Goal: Task Accomplishment & Management: Complete application form

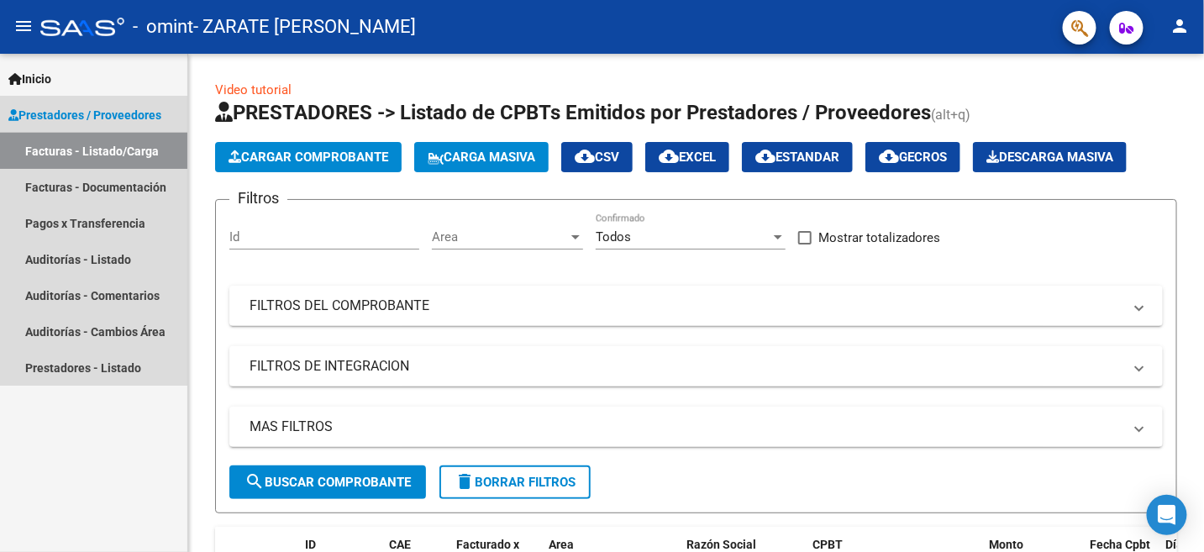
click at [87, 149] on link "Facturas - Listado/Carga" at bounding box center [93, 151] width 187 height 36
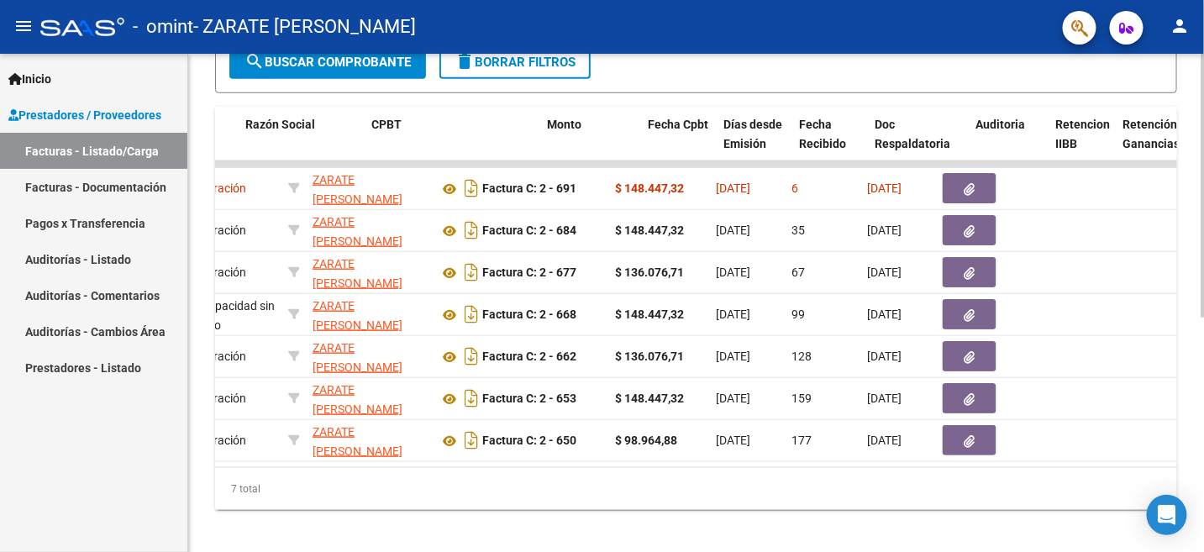
scroll to position [0, 441]
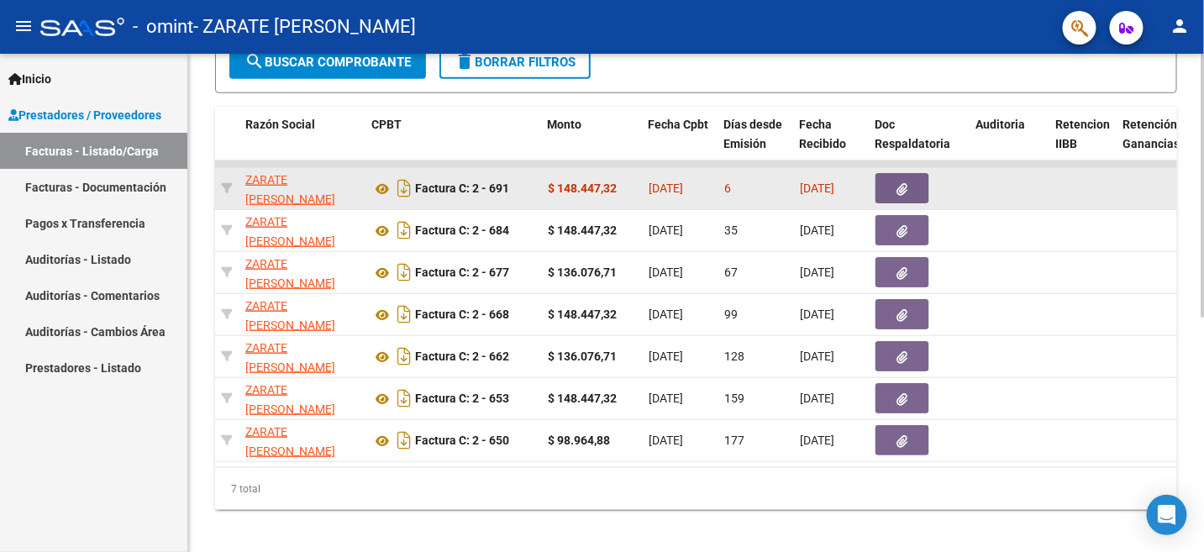
click at [892, 187] on button "button" at bounding box center [902, 188] width 54 height 30
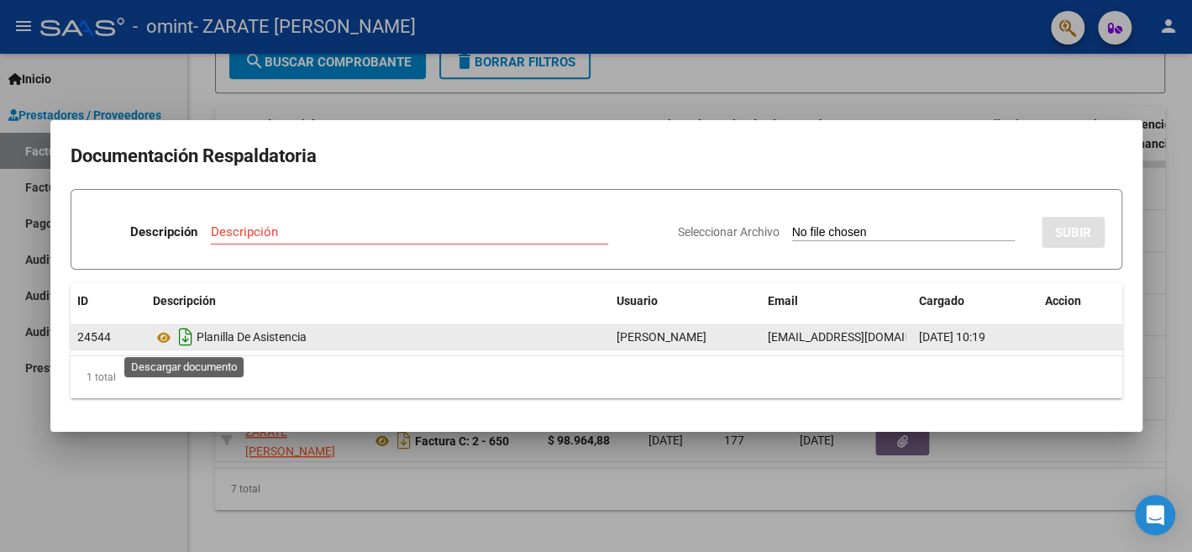
click at [182, 342] on icon "Descargar documento" at bounding box center [186, 336] width 22 height 27
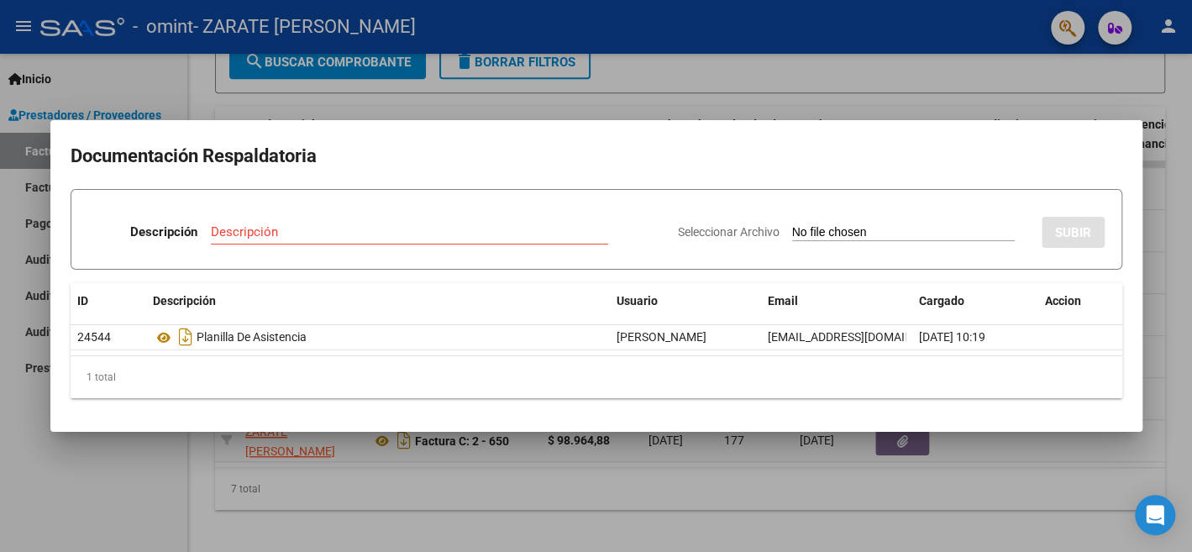
click at [738, 79] on div at bounding box center [596, 276] width 1192 height 552
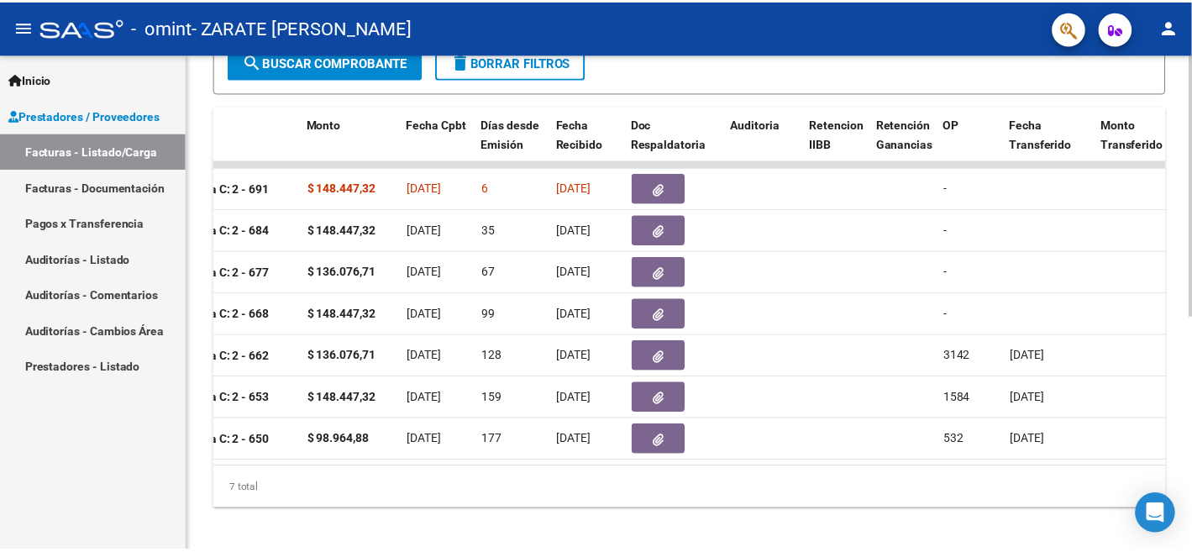
scroll to position [0, 0]
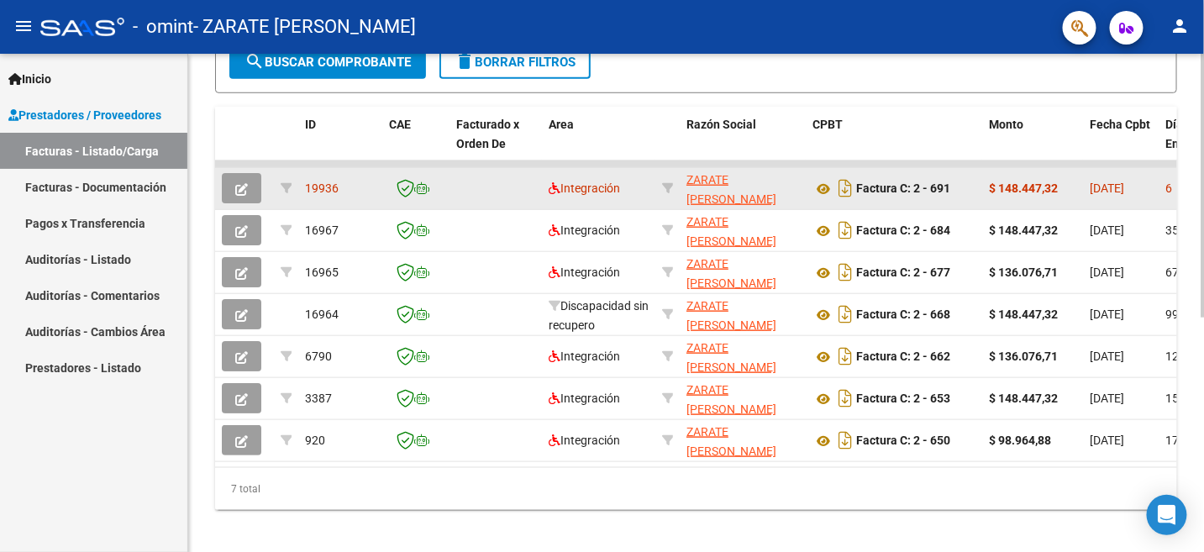
click at [237, 187] on icon "button" at bounding box center [241, 189] width 13 height 13
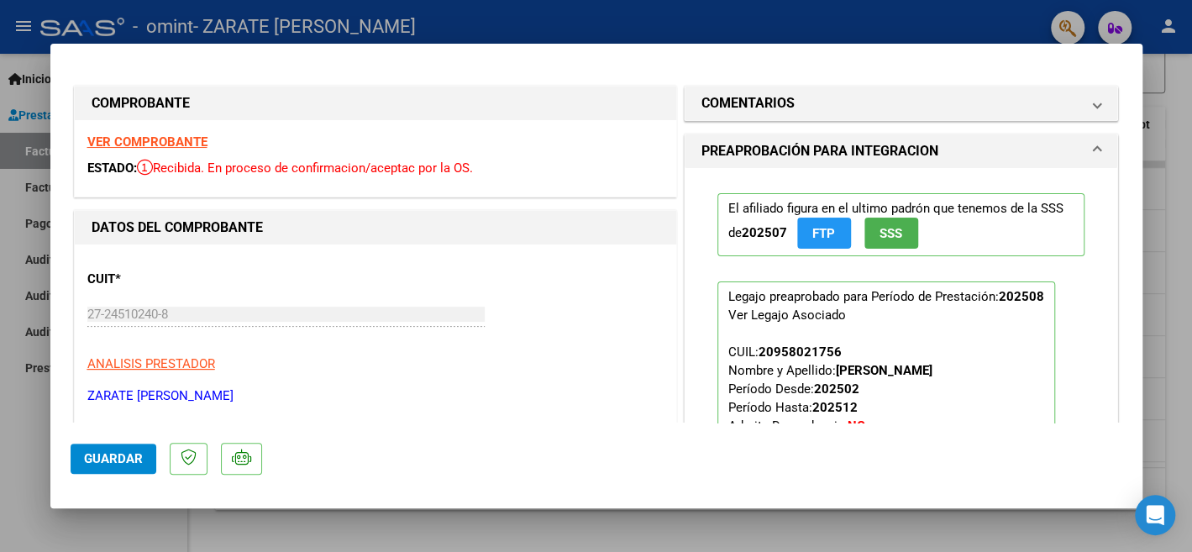
click at [707, 20] on div at bounding box center [596, 276] width 1192 height 552
type input "$ 0,00"
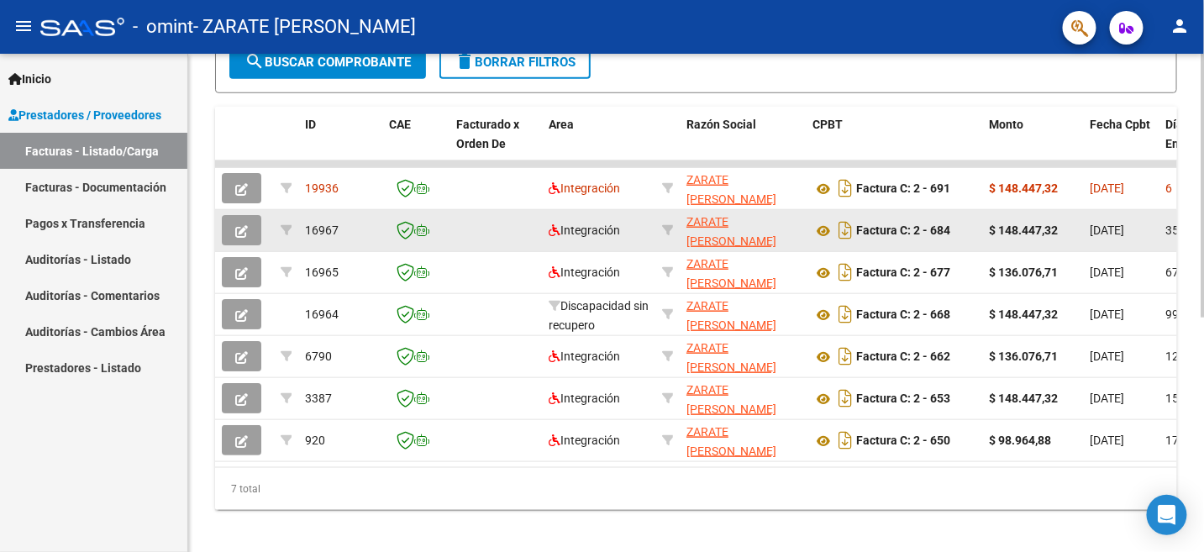
click at [239, 231] on icon "button" at bounding box center [241, 231] width 13 height 13
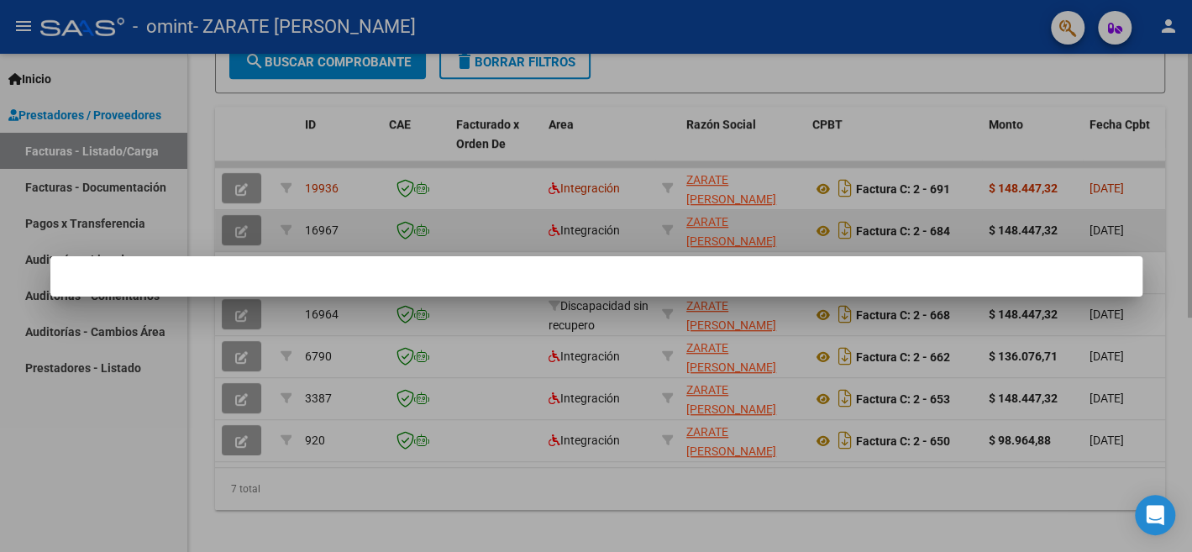
click at [239, 231] on div at bounding box center [596, 276] width 1192 height 552
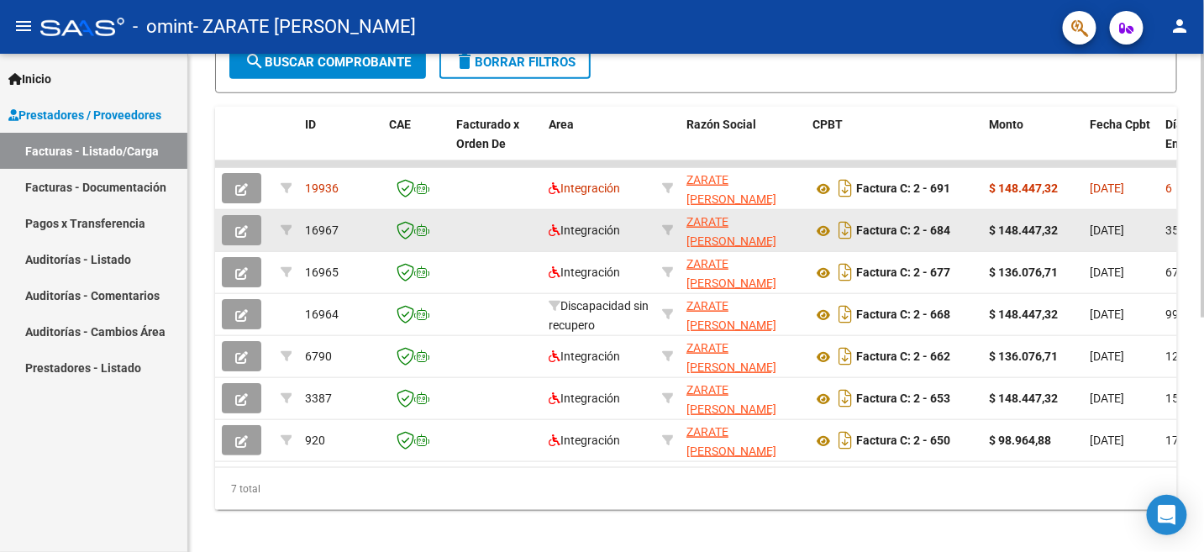
click at [239, 231] on icon "button" at bounding box center [241, 231] width 13 height 13
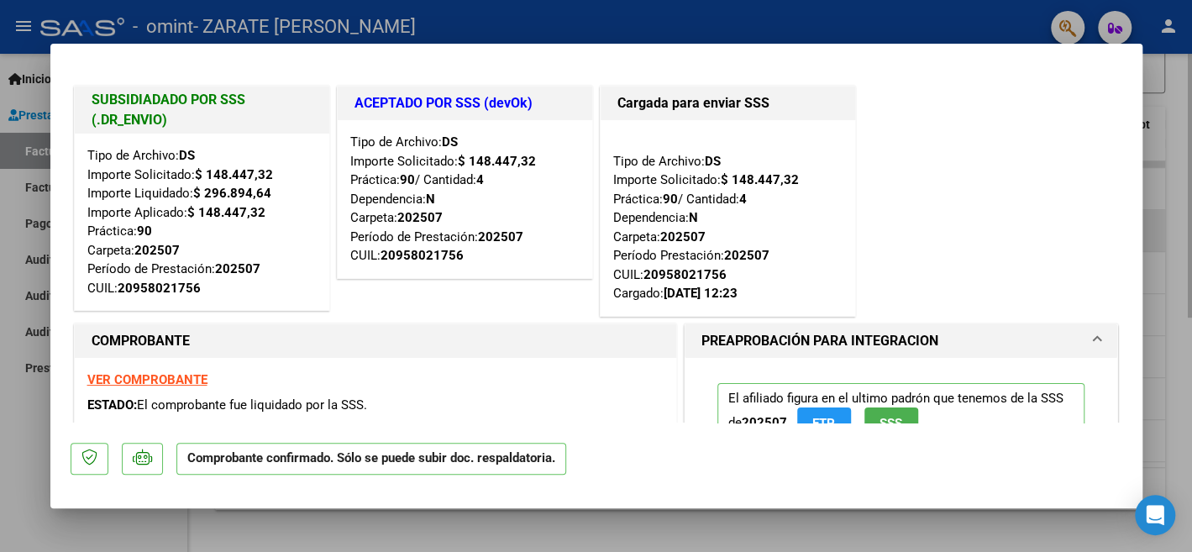
click at [733, 15] on div at bounding box center [596, 276] width 1192 height 552
type input "$ 0,00"
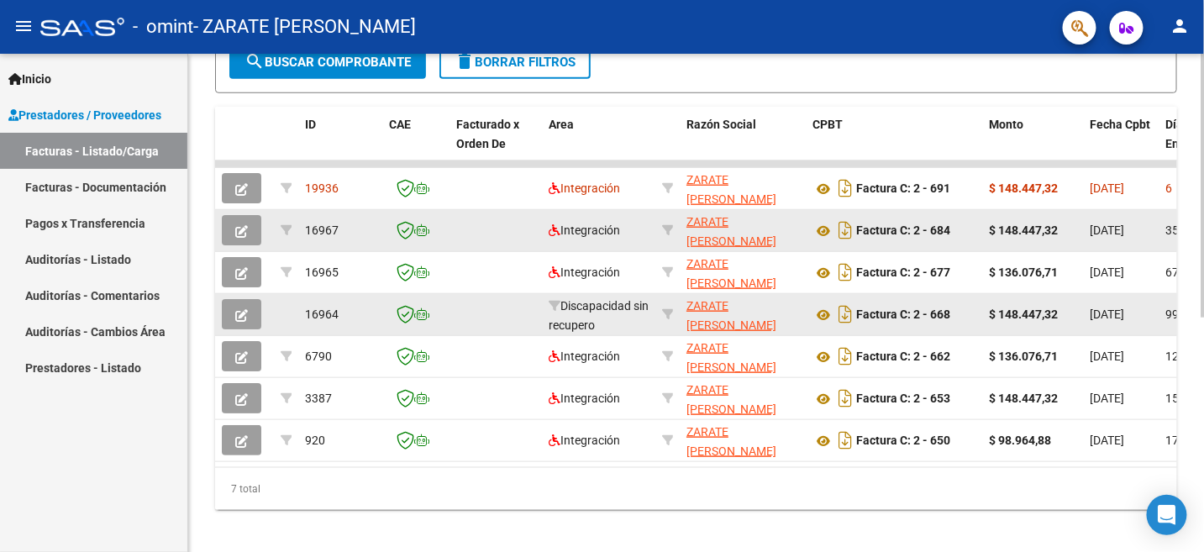
click at [627, 312] on div "Discapacidad sin recupero" at bounding box center [599, 314] width 100 height 35
click at [250, 302] on button "button" at bounding box center [241, 314] width 39 height 30
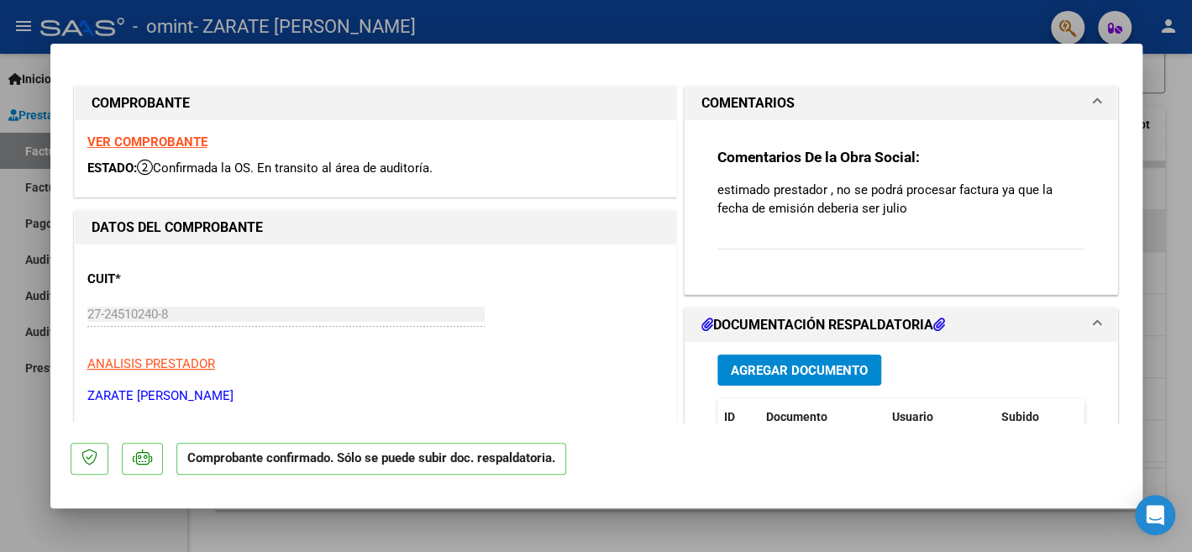
click at [647, 12] on div at bounding box center [596, 276] width 1192 height 552
type input "$ 0,00"
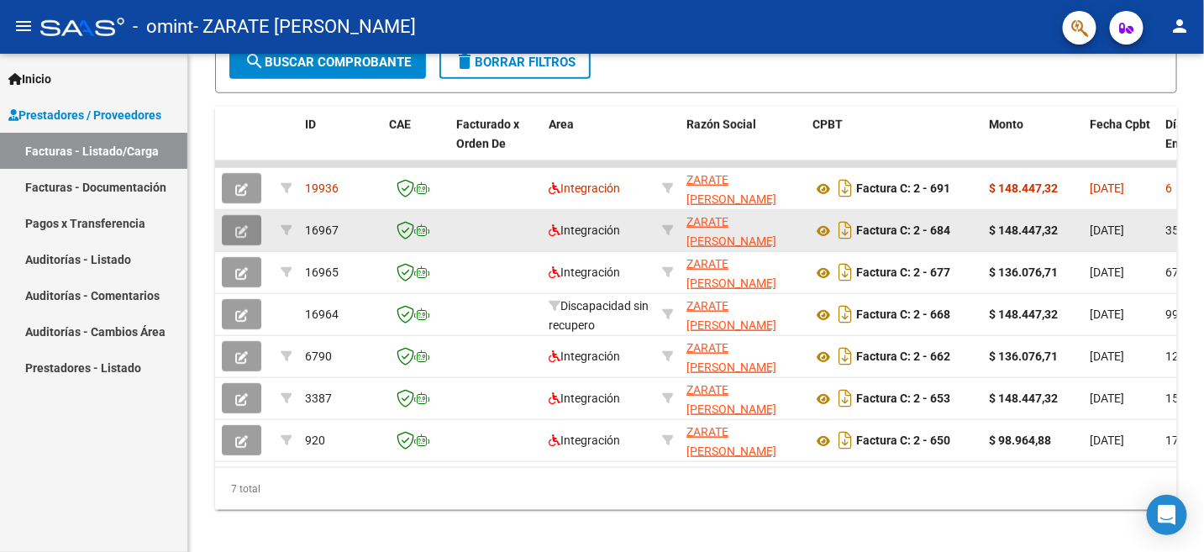
click at [239, 232] on icon "button" at bounding box center [241, 231] width 13 height 13
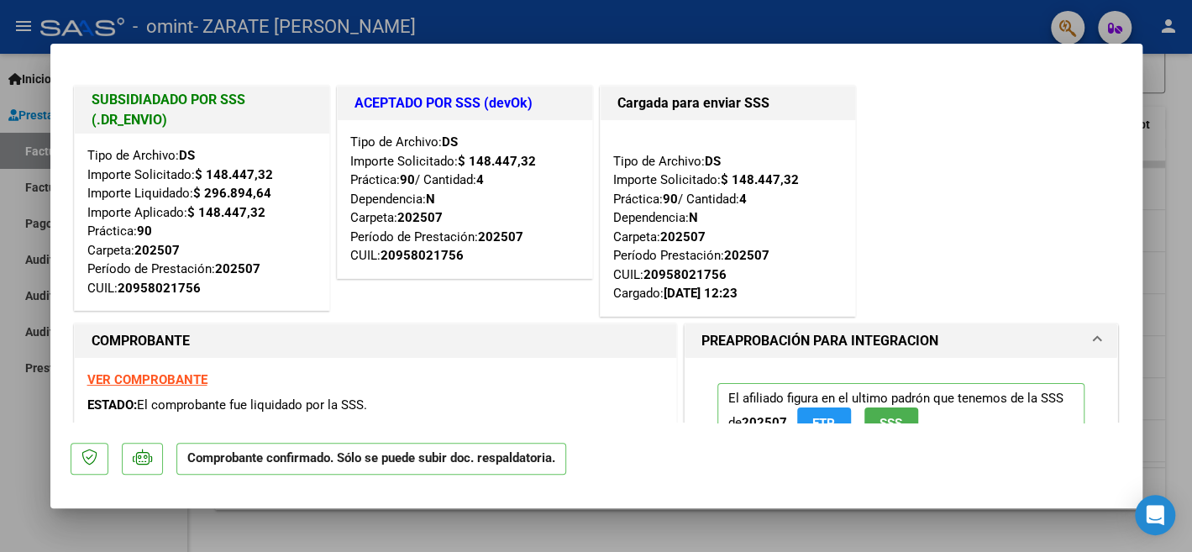
click at [617, 14] on div at bounding box center [596, 276] width 1192 height 552
type input "$ 0,00"
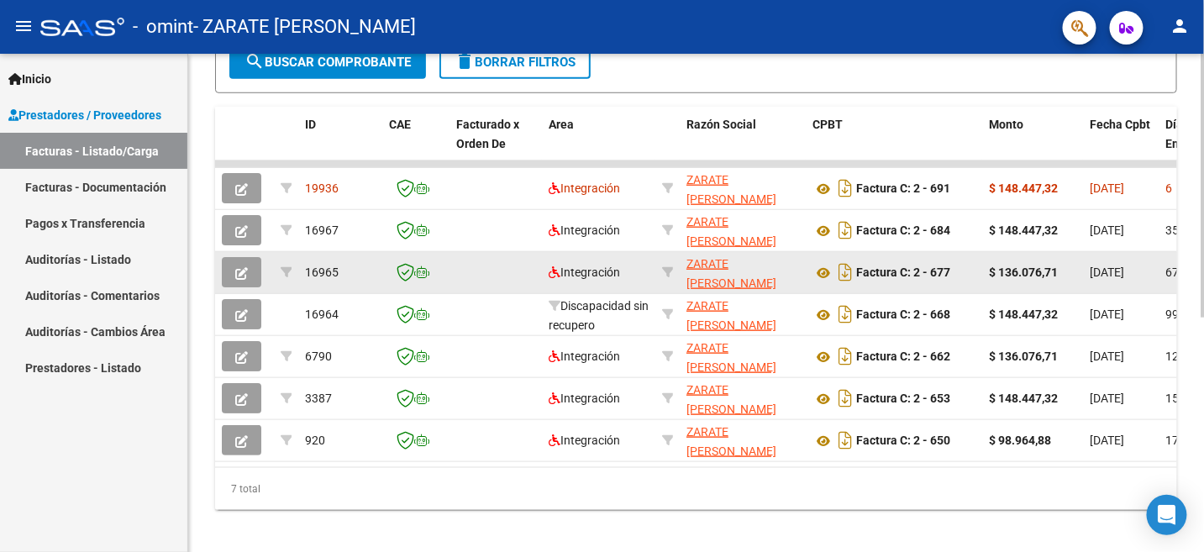
click at [237, 276] on icon "button" at bounding box center [241, 273] width 13 height 13
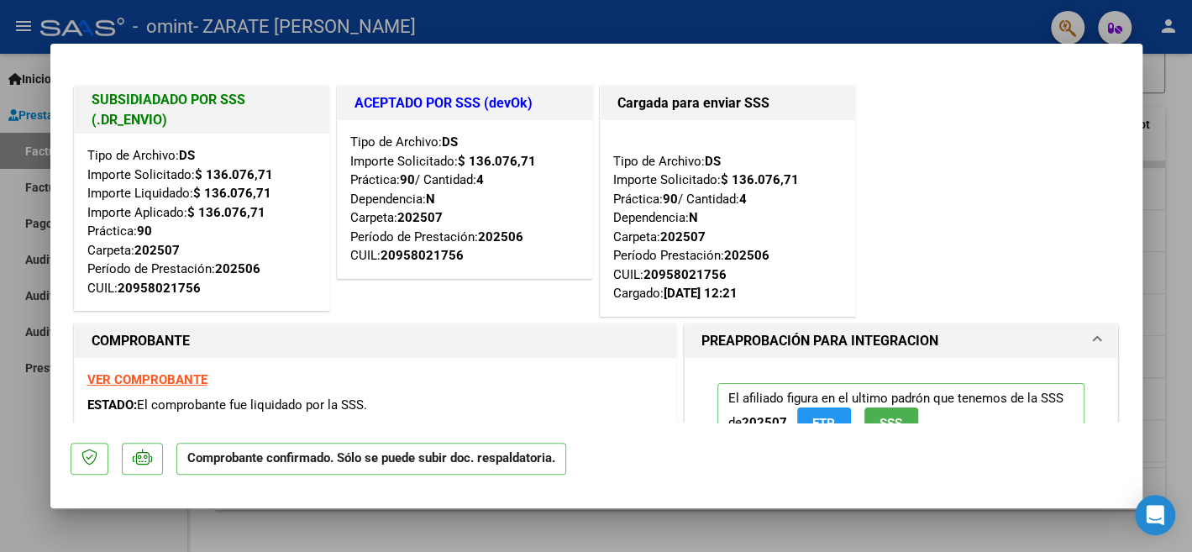
click at [556, 16] on div at bounding box center [596, 276] width 1192 height 552
type input "$ 0,00"
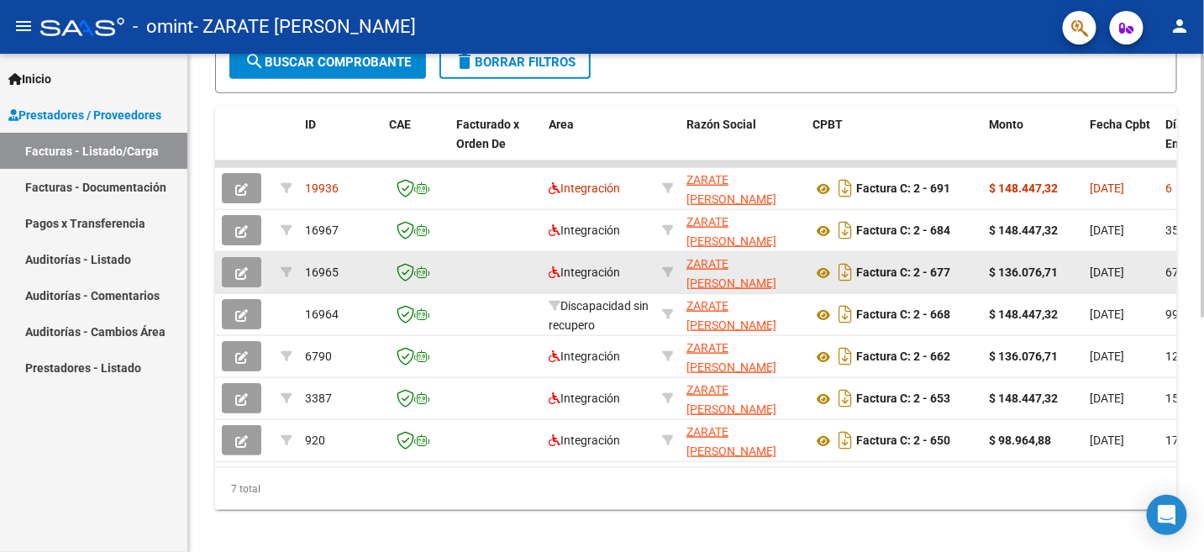
click at [242, 268] on icon "button" at bounding box center [241, 273] width 13 height 13
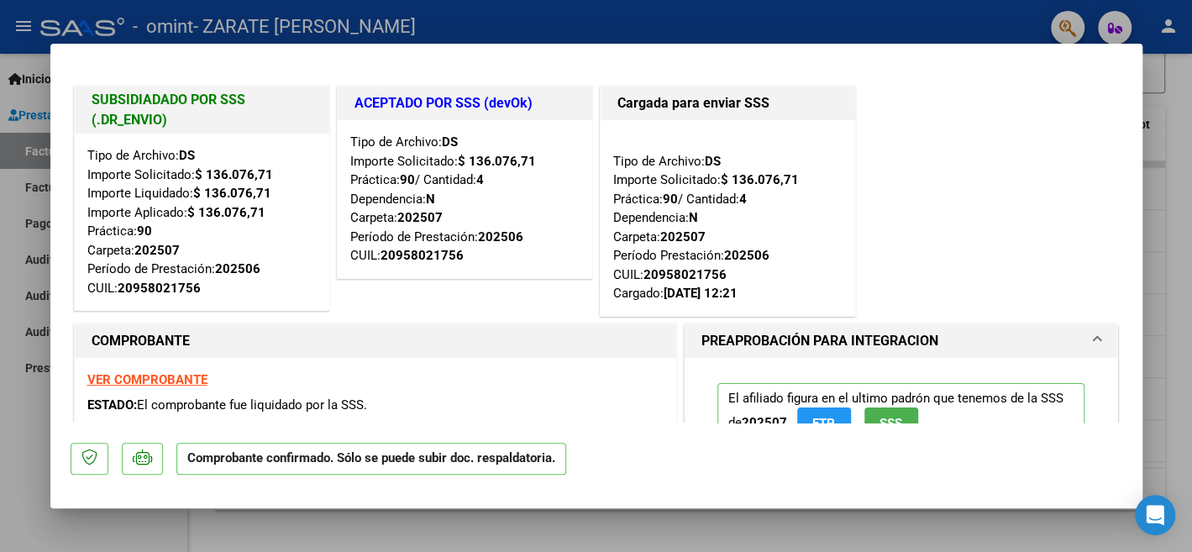
click at [616, 17] on div at bounding box center [596, 276] width 1192 height 552
type input "$ 0,00"
